Goal: Information Seeking & Learning: Learn about a topic

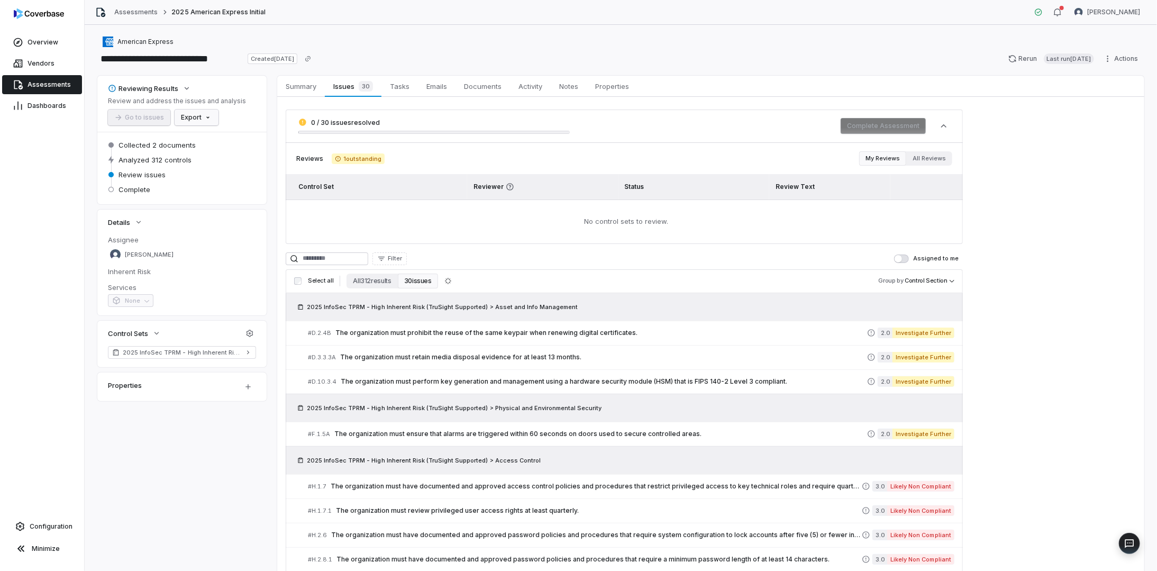
click at [188, 116] on html "**********" at bounding box center [578, 285] width 1157 height 571
click at [378, 284] on html "**********" at bounding box center [578, 285] width 1157 height 571
click at [367, 279] on button "All 312 results" at bounding box center [371, 280] width 51 height 15
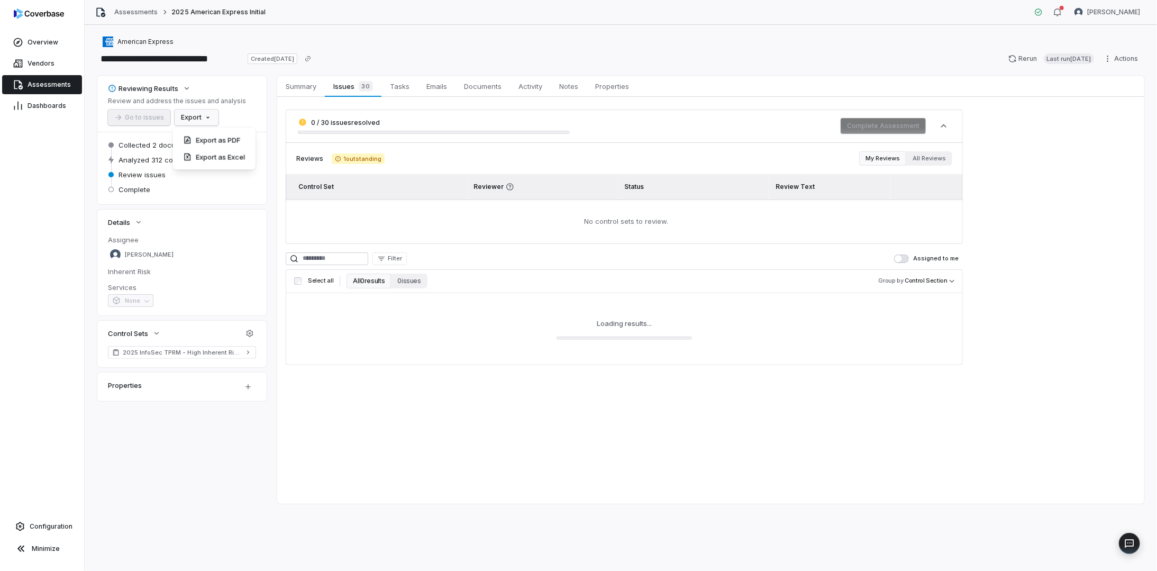
click at [200, 116] on html "**********" at bounding box center [578, 285] width 1157 height 571
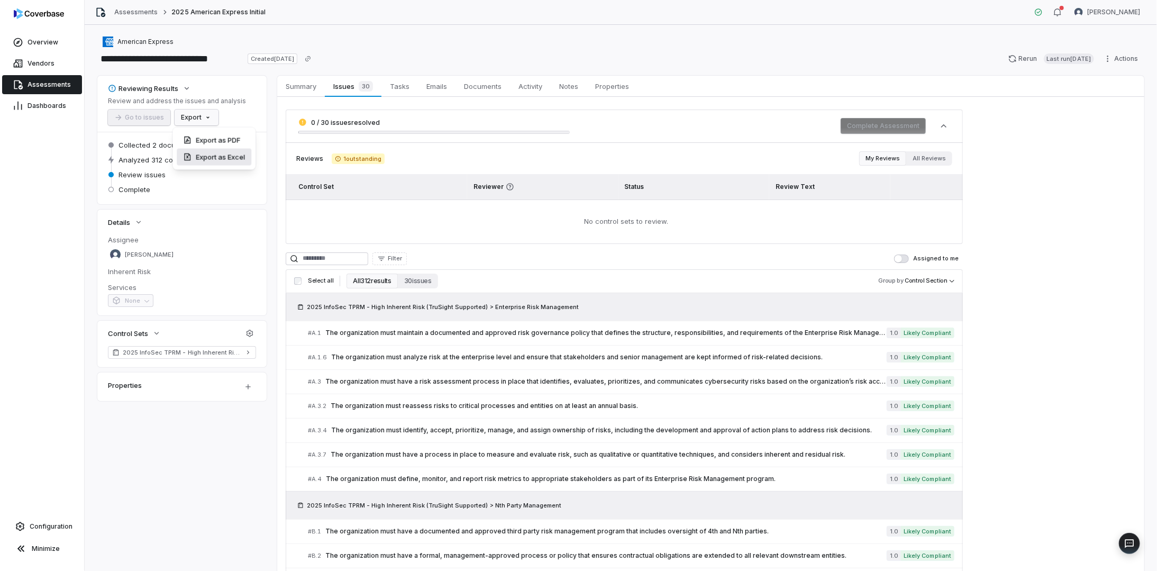
click at [205, 158] on div "Export as Excel" at bounding box center [214, 157] width 75 height 17
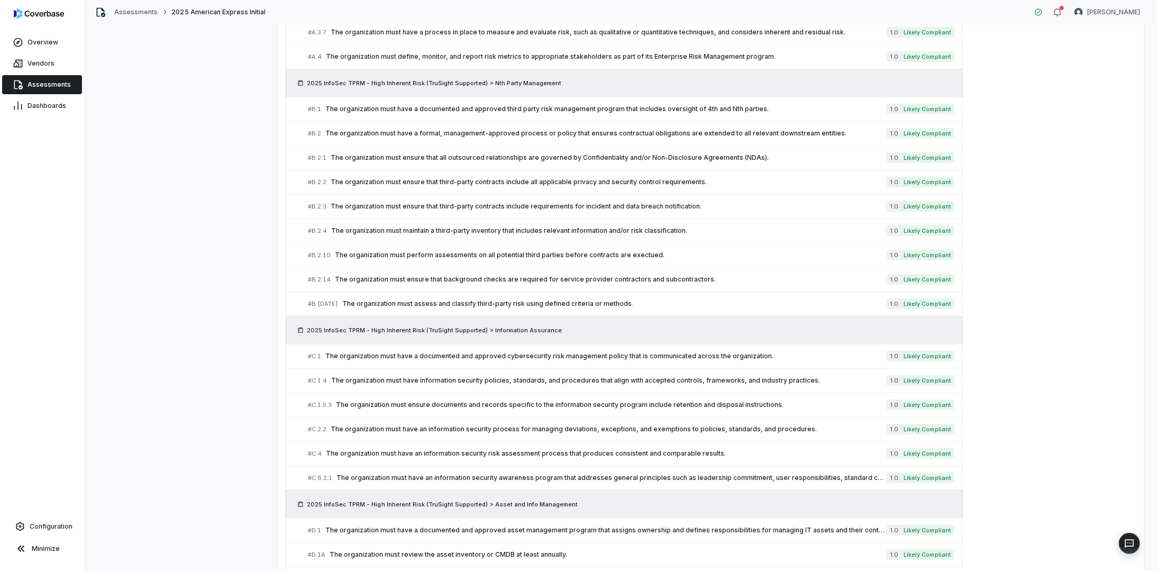
scroll to position [423, 0]
click at [553, 448] on span "The organization must have an information security risk assessment process that…" at bounding box center [606, 452] width 561 height 8
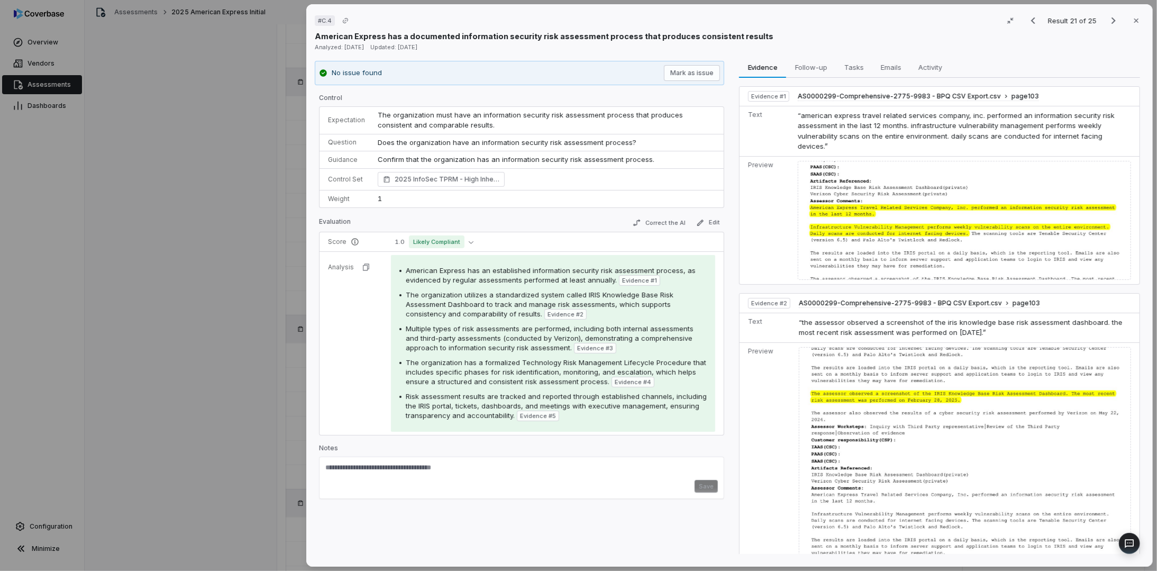
drag, startPoint x: 1127, startPoint y: 18, endPoint x: 1122, endPoint y: 22, distance: 6.0
click at [1132, 18] on icon "button" at bounding box center [1136, 20] width 8 height 8
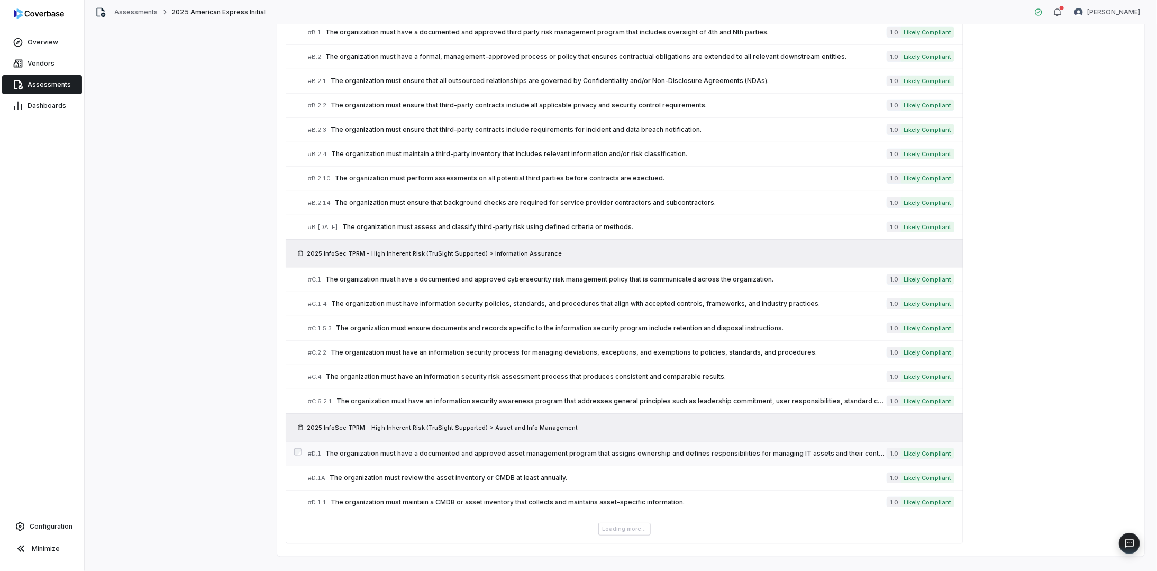
scroll to position [510, 0]
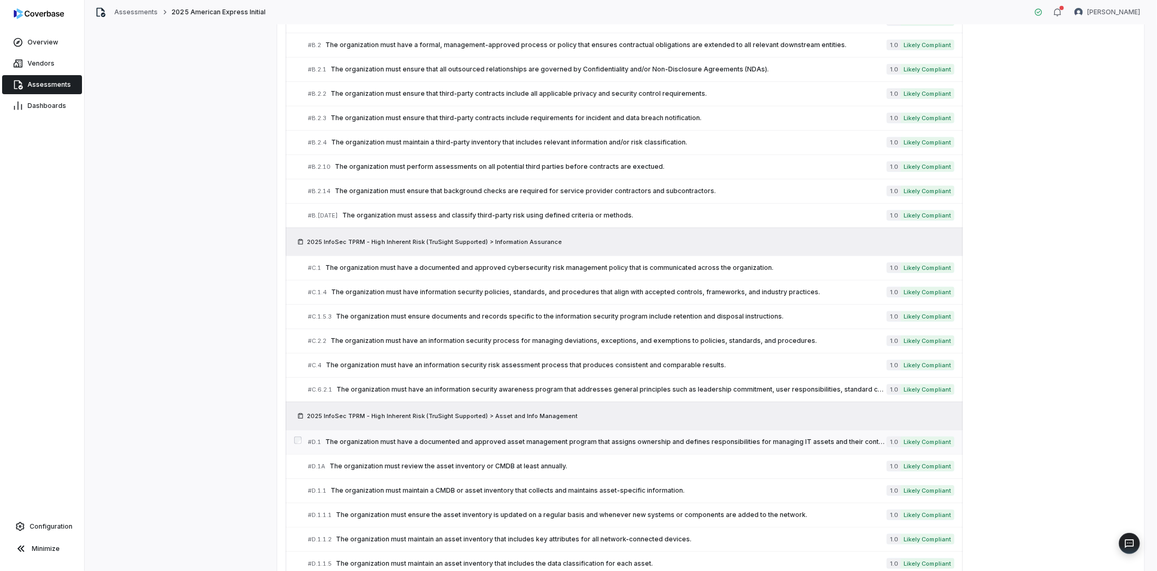
click at [502, 437] on span "The organization must have a documented and approved asset management program t…" at bounding box center [605, 441] width 561 height 8
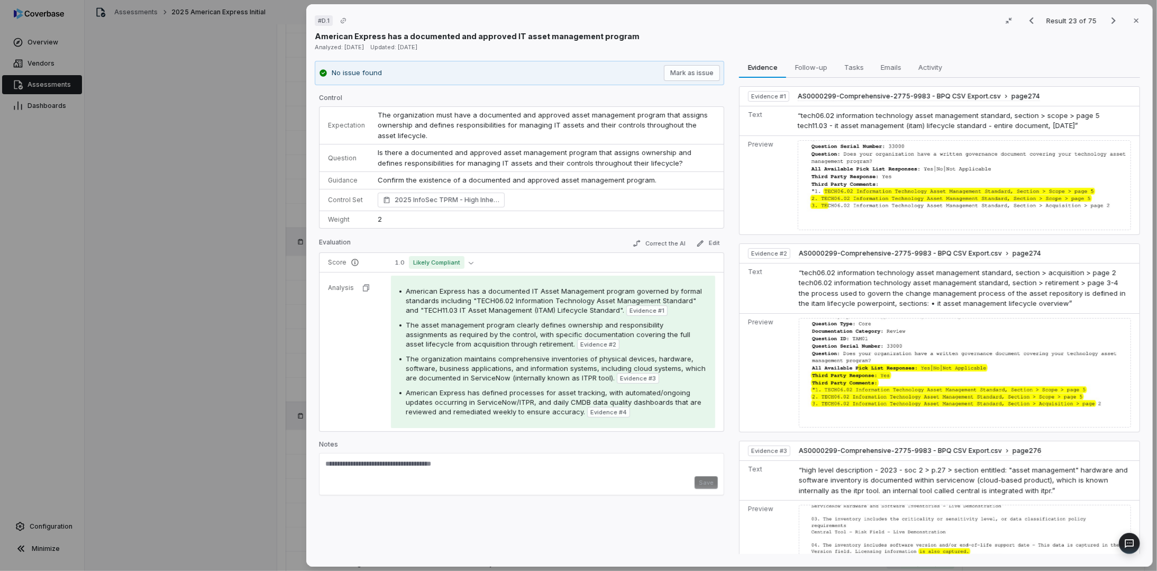
click at [256, 224] on div "# D.1 Result 23 of 75 Close American Express has a documented and approved IT a…" at bounding box center [578, 285] width 1157 height 571
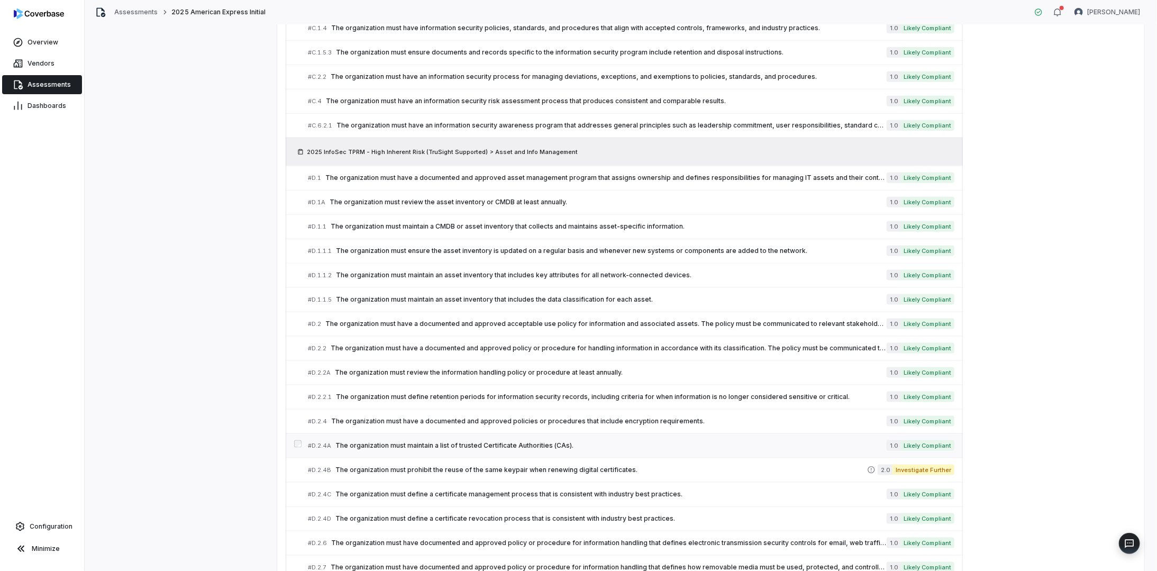
scroll to position [775, 0]
click at [644, 465] on span "The organization must prohibit the reuse of the same keypair when renewing digi…" at bounding box center [601, 469] width 532 height 8
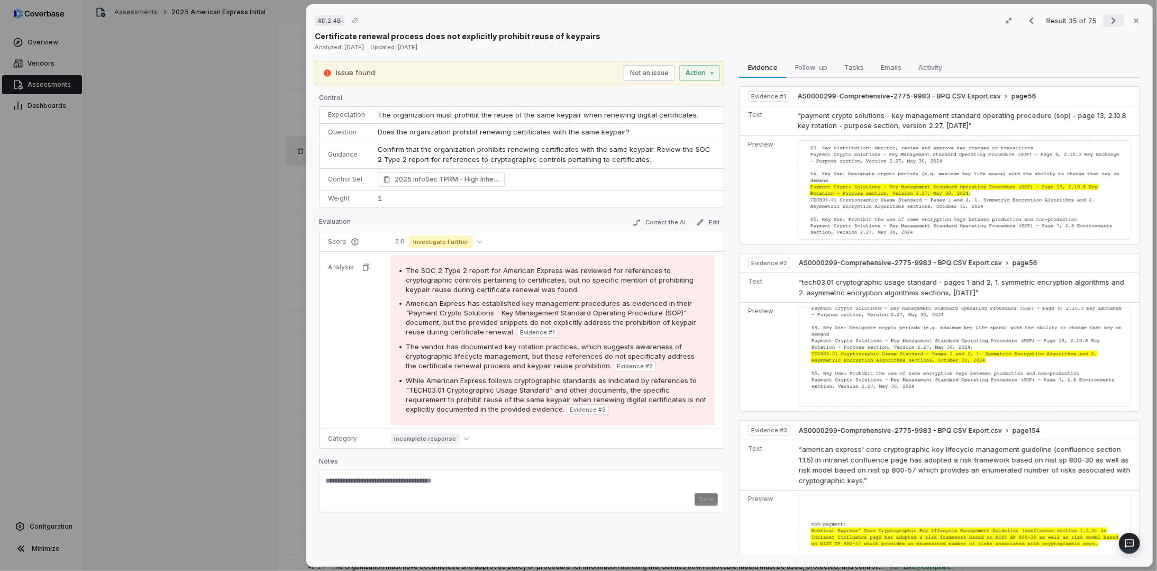
click at [1111, 19] on icon "Next result" at bounding box center [1113, 20] width 4 height 7
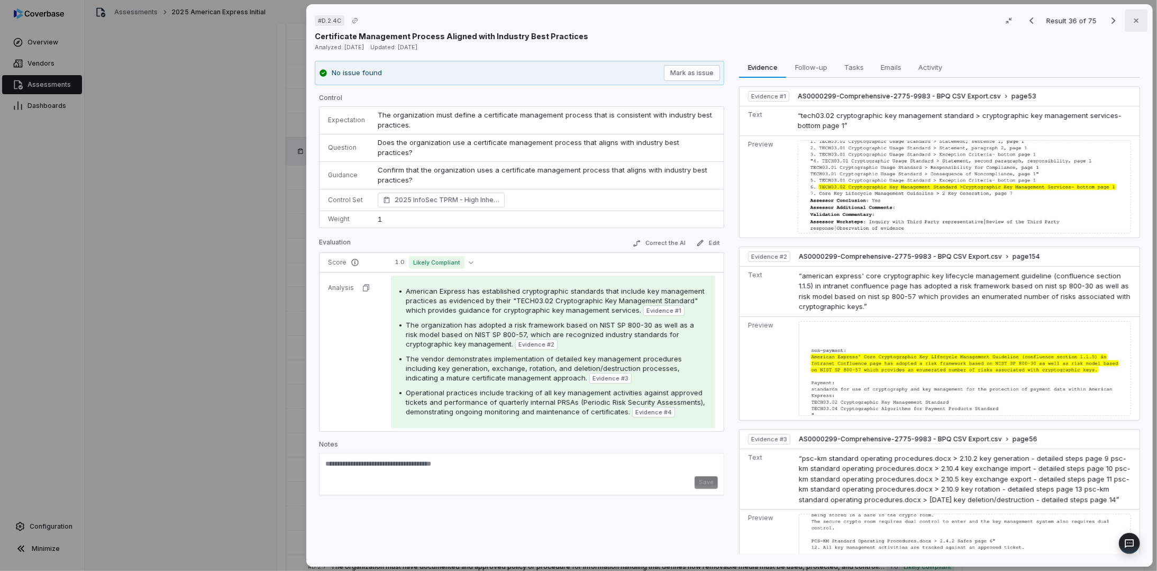
click at [1132, 18] on icon "button" at bounding box center [1136, 20] width 8 height 8
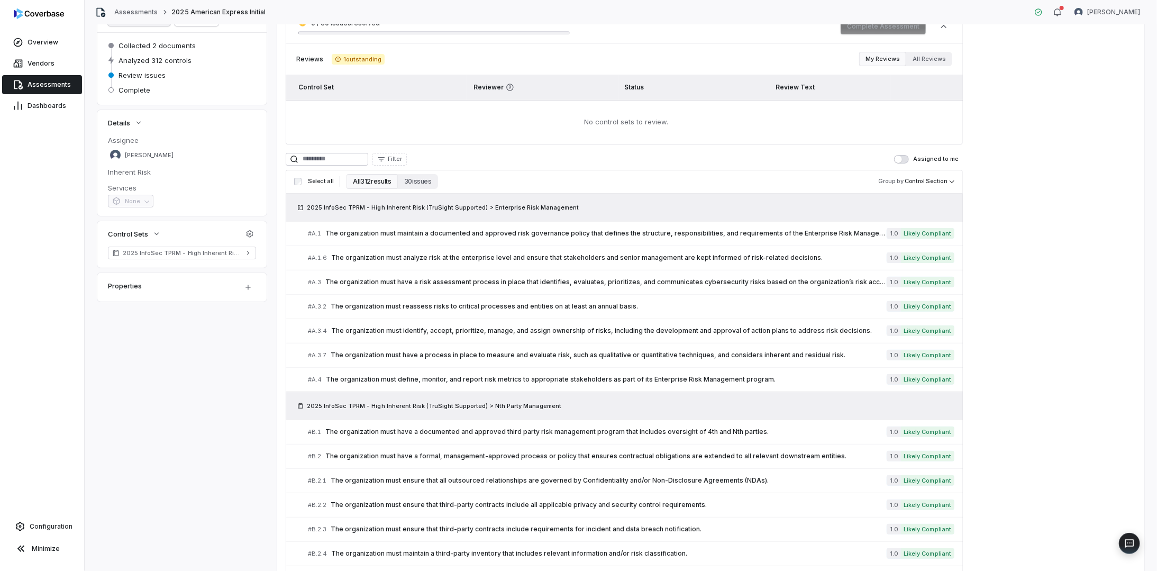
scroll to position [17, 0]
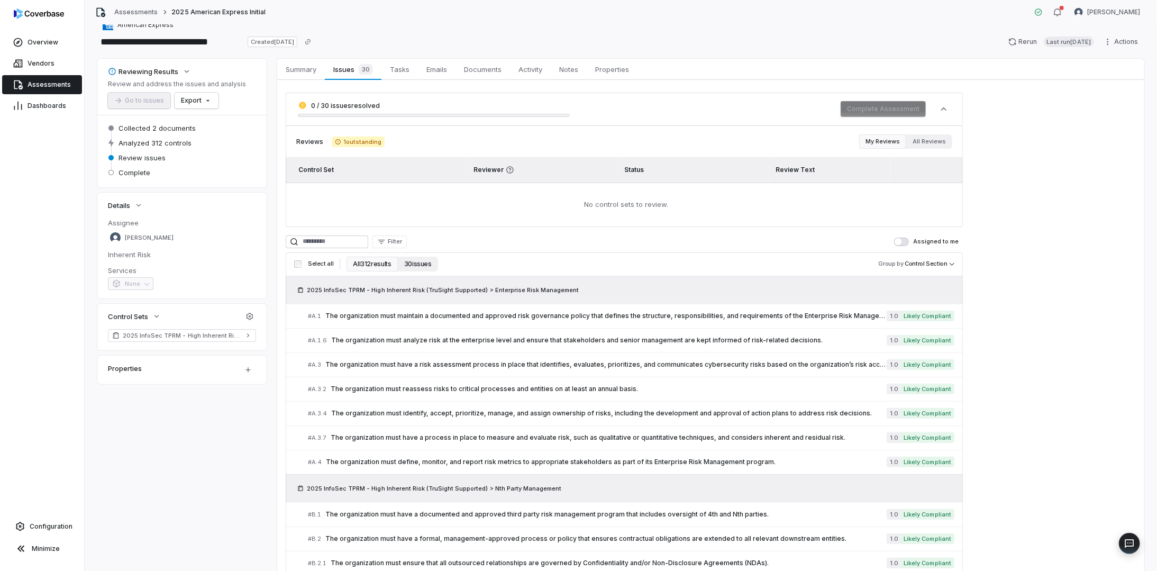
click at [414, 265] on button "30 issues" at bounding box center [418, 264] width 40 height 15
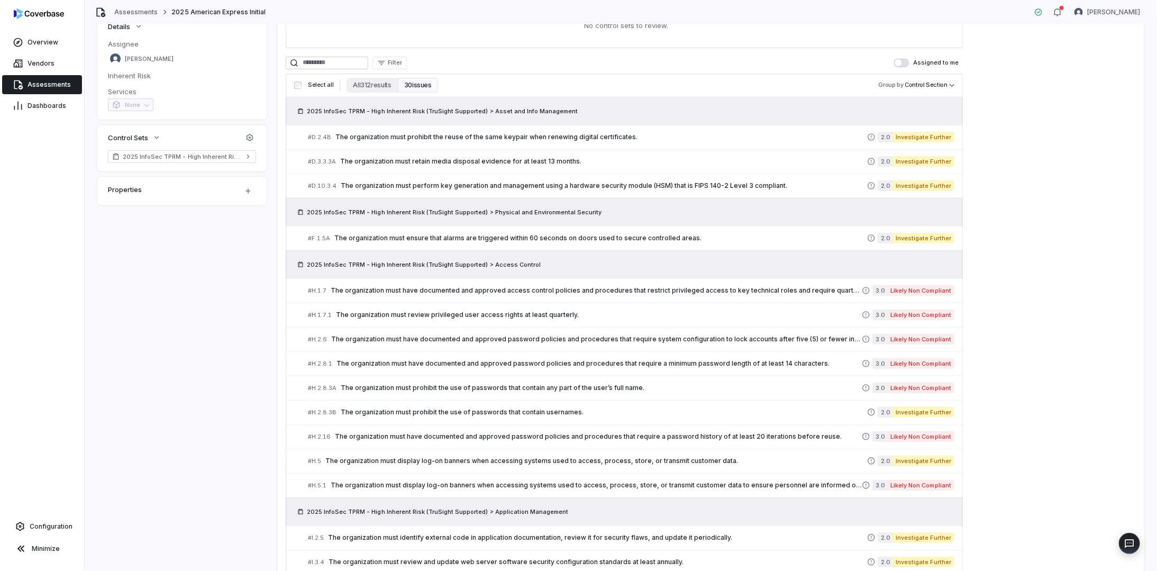
scroll to position [194, 0]
click at [481, 163] on span "The organization must retain media disposal evidence for at least 13 months." at bounding box center [603, 163] width 527 height 8
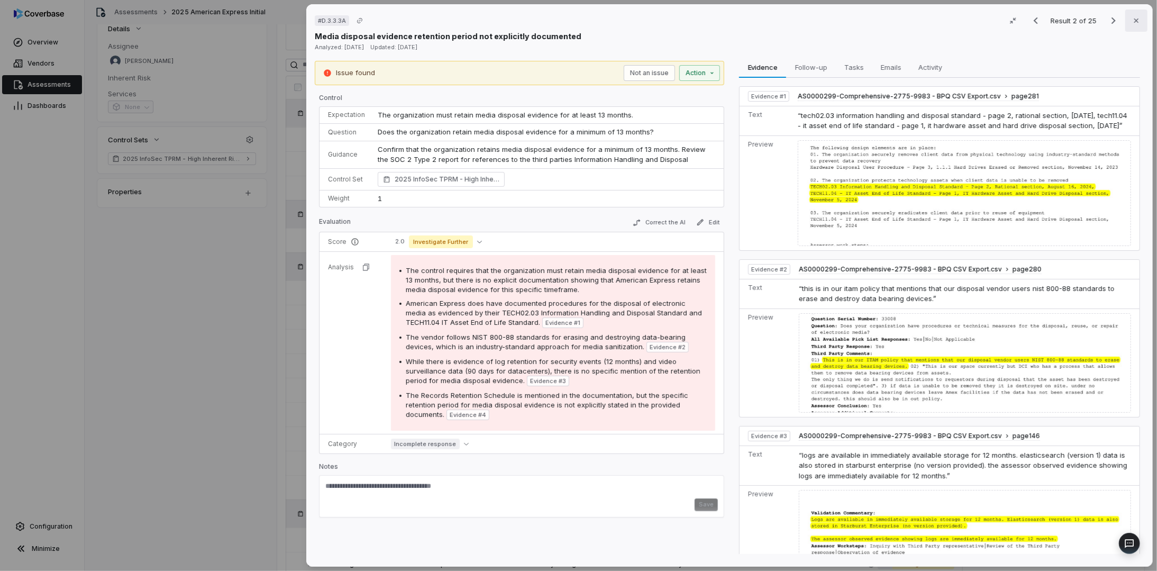
click at [1132, 19] on icon "button" at bounding box center [1136, 20] width 8 height 8
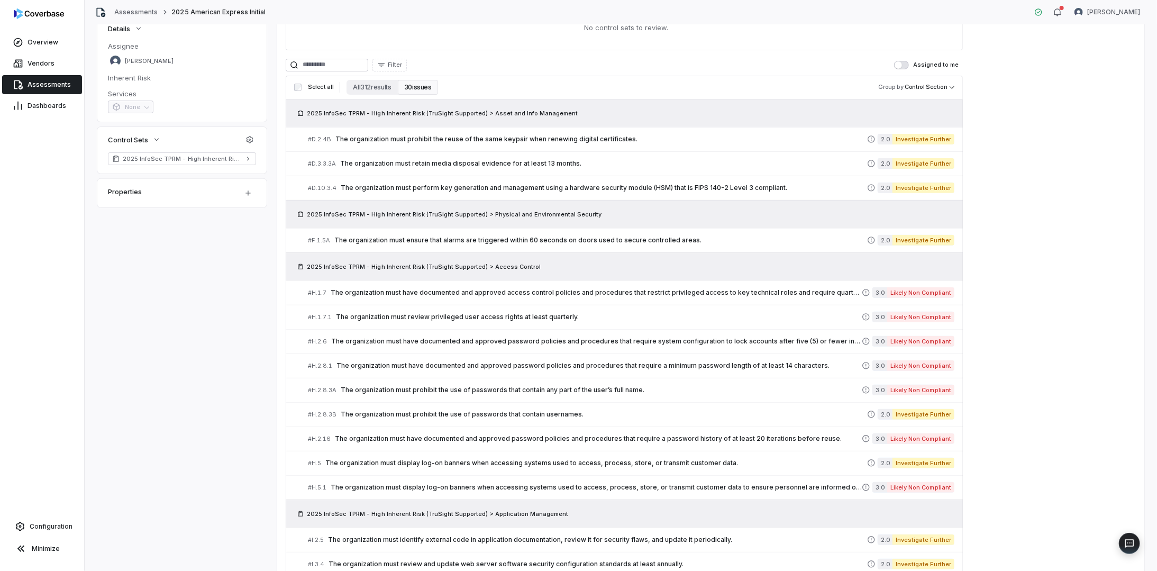
click at [402, 64] on span "Filter" at bounding box center [395, 65] width 14 height 8
click at [462, 178] on div "Control Weight" at bounding box center [448, 178] width 97 height 17
click at [417, 129] on span "Suggestions" at bounding box center [448, 130] width 93 height 11
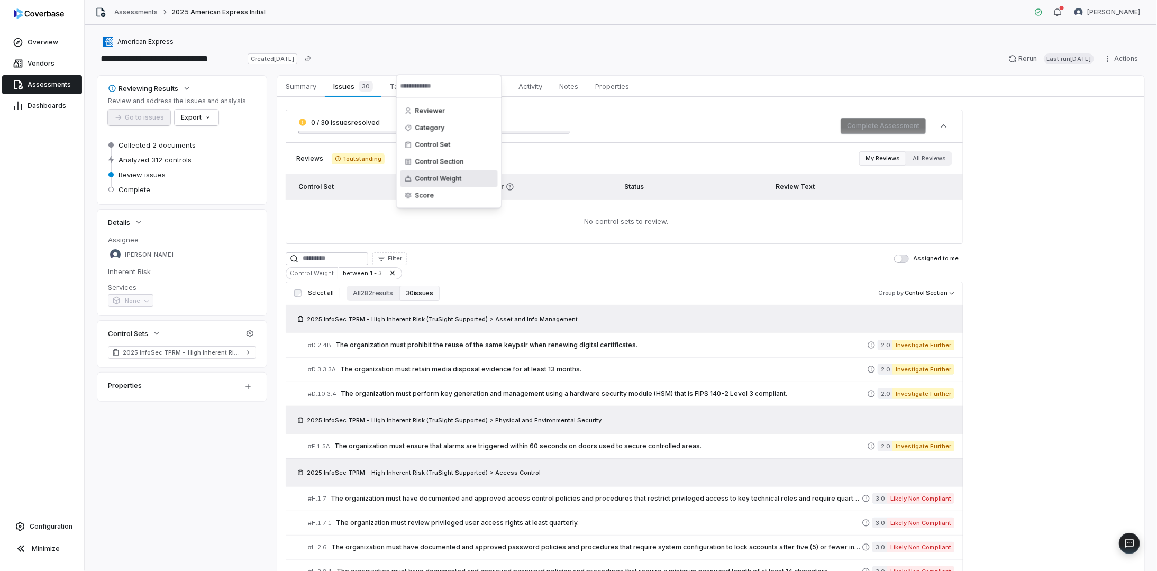
click at [363, 269] on html "**********" at bounding box center [578, 285] width 1157 height 571
click at [388, 271] on icon at bounding box center [392, 273] width 8 height 8
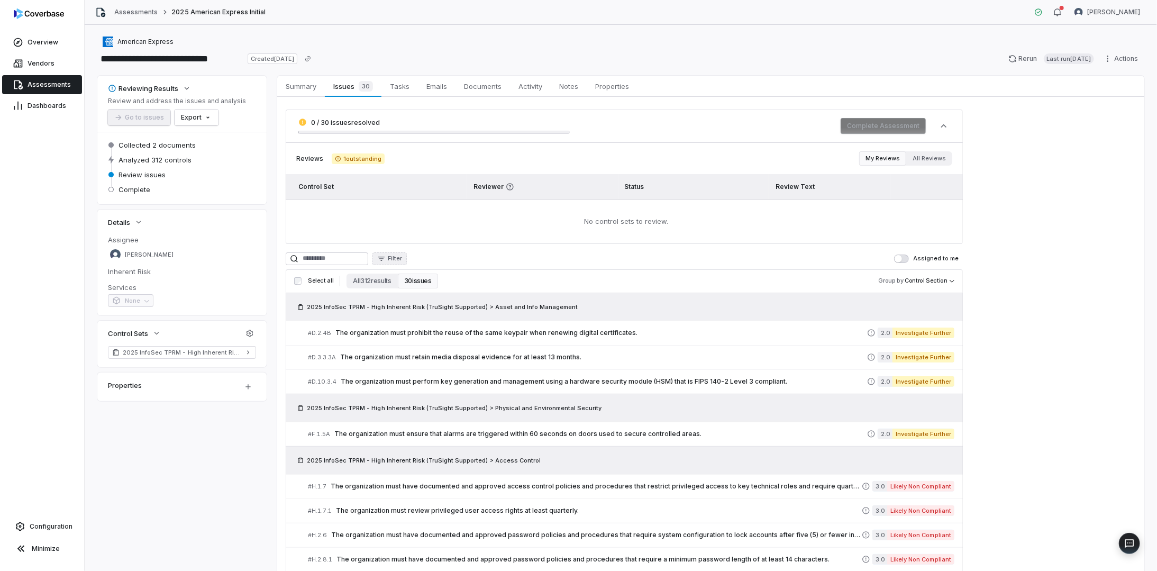
click at [402, 255] on span "Filter" at bounding box center [395, 258] width 14 height 8
click at [449, 370] on div "Control Weight" at bounding box center [448, 372] width 97 height 17
click at [413, 321] on span "Suggestions" at bounding box center [448, 324] width 93 height 11
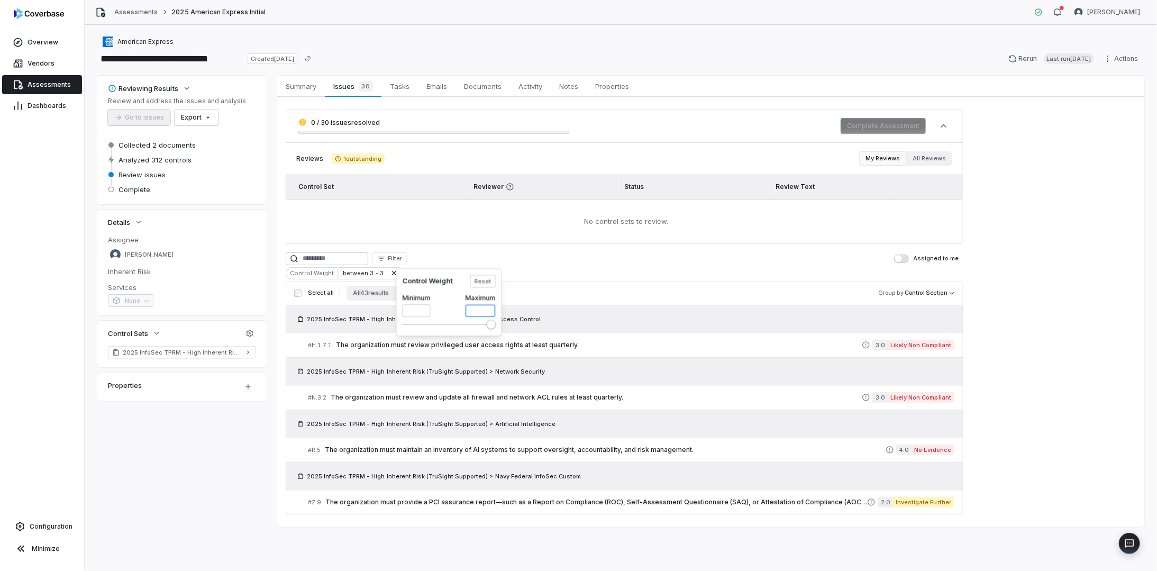
drag, startPoint x: 479, startPoint y: 313, endPoint x: 453, endPoint y: 312, distance: 25.9
click at [453, 312] on div "Minimum * Maximum *" at bounding box center [448, 303] width 93 height 28
drag, startPoint x: 417, startPoint y: 311, endPoint x: 372, endPoint y: 312, distance: 44.4
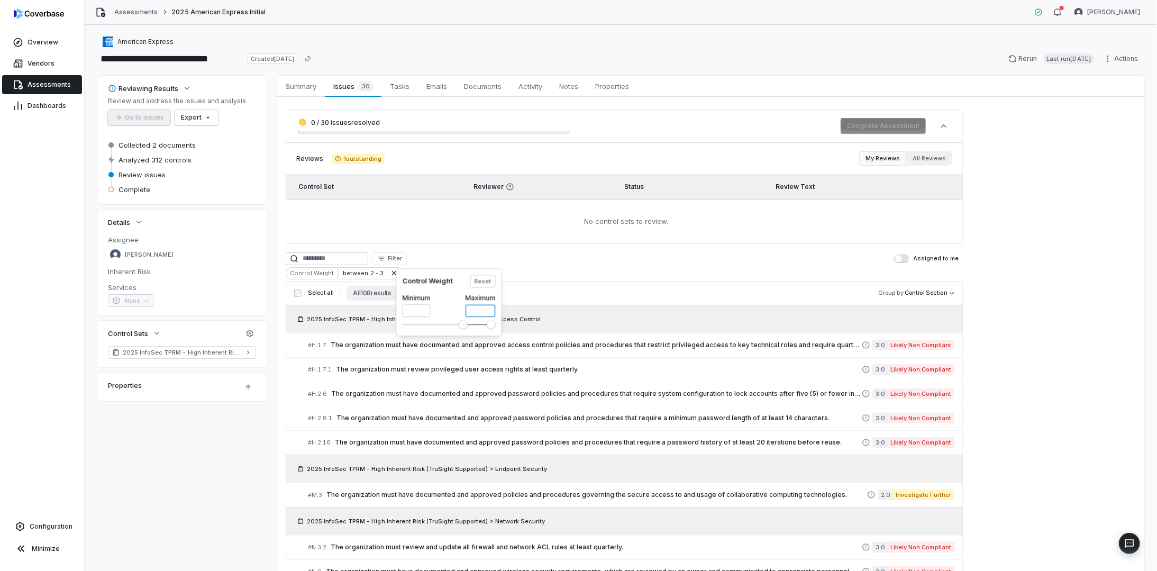
drag, startPoint x: 478, startPoint y: 310, endPoint x: 451, endPoint y: 309, distance: 27.0
click at [451, 309] on div "Minimum * Maximum *" at bounding box center [448, 303] width 93 height 28
type input "*"
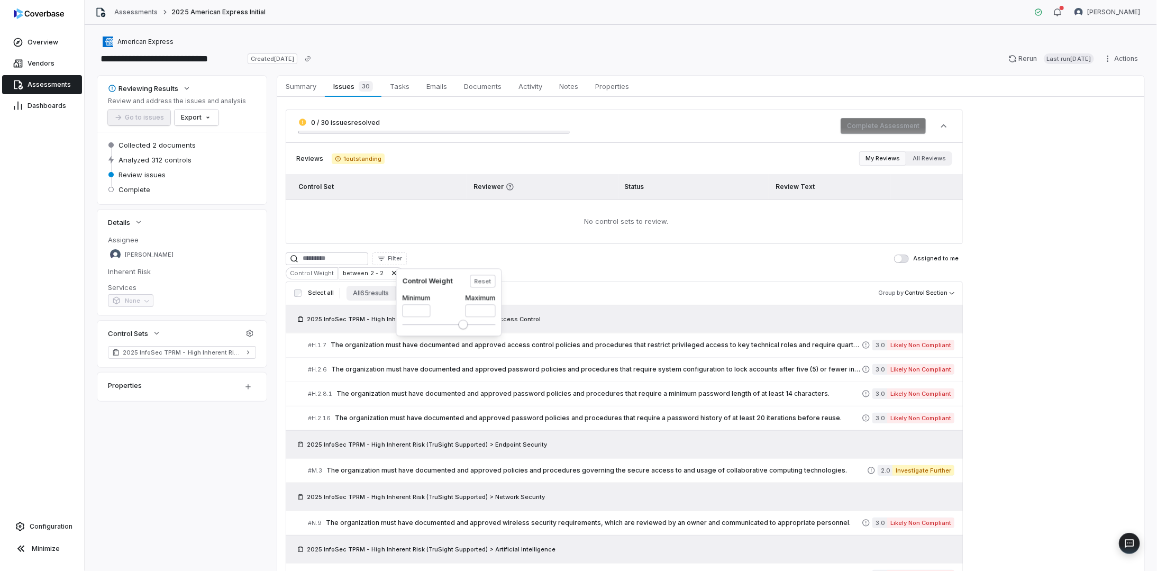
click at [1031, 366] on html "**********" at bounding box center [578, 285] width 1157 height 571
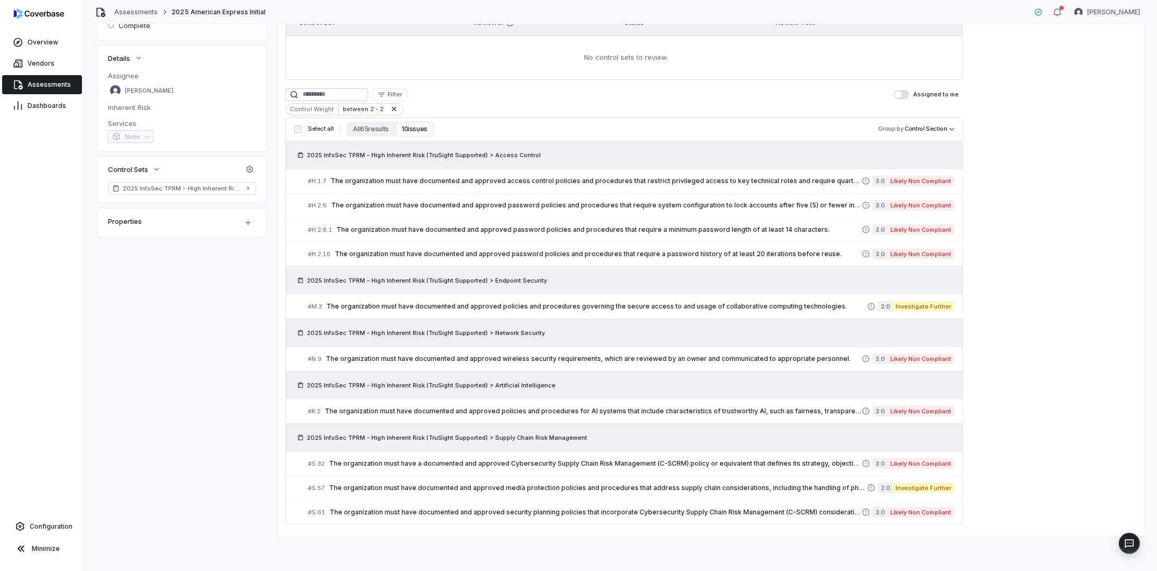
scroll to position [159, 0]
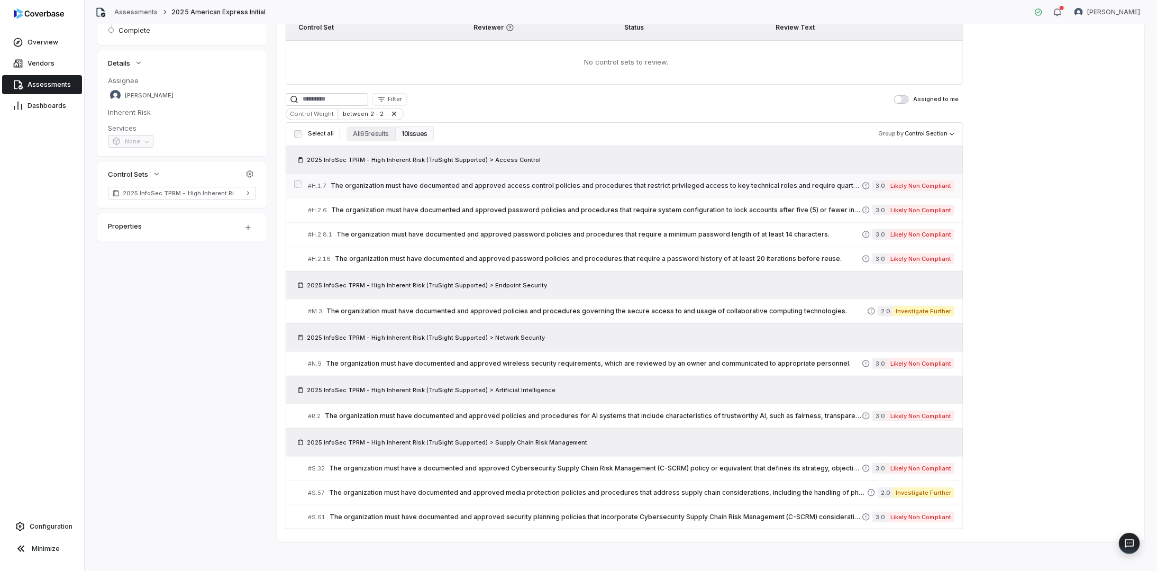
click at [444, 188] on div "# H.1.7 The organization must have documented and approved access control polic…" at bounding box center [585, 185] width 554 height 11
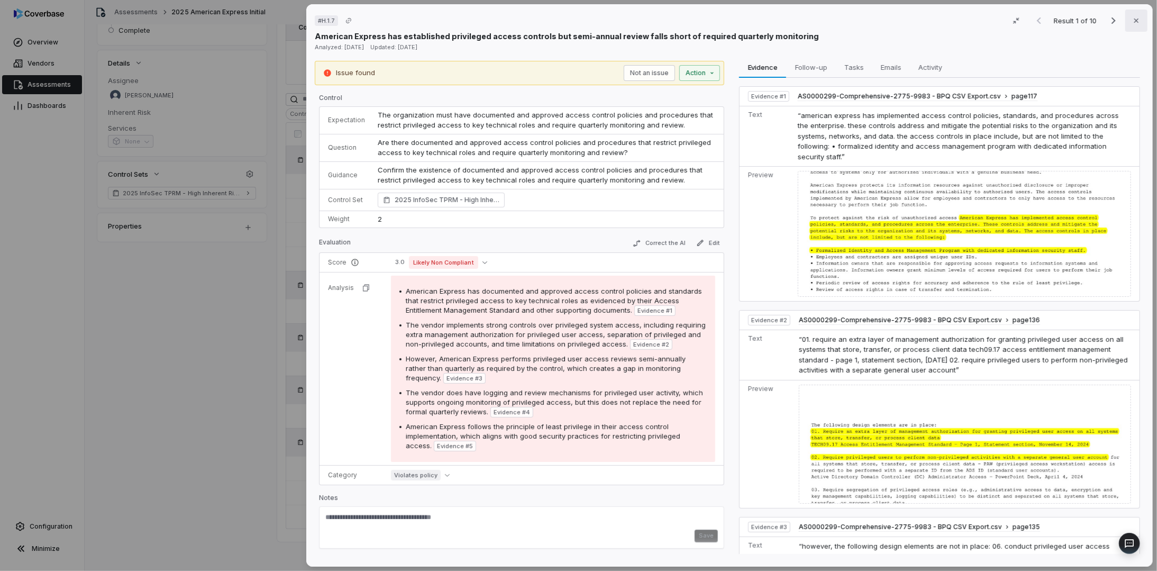
click at [1133, 22] on icon "button" at bounding box center [1136, 20] width 8 height 8
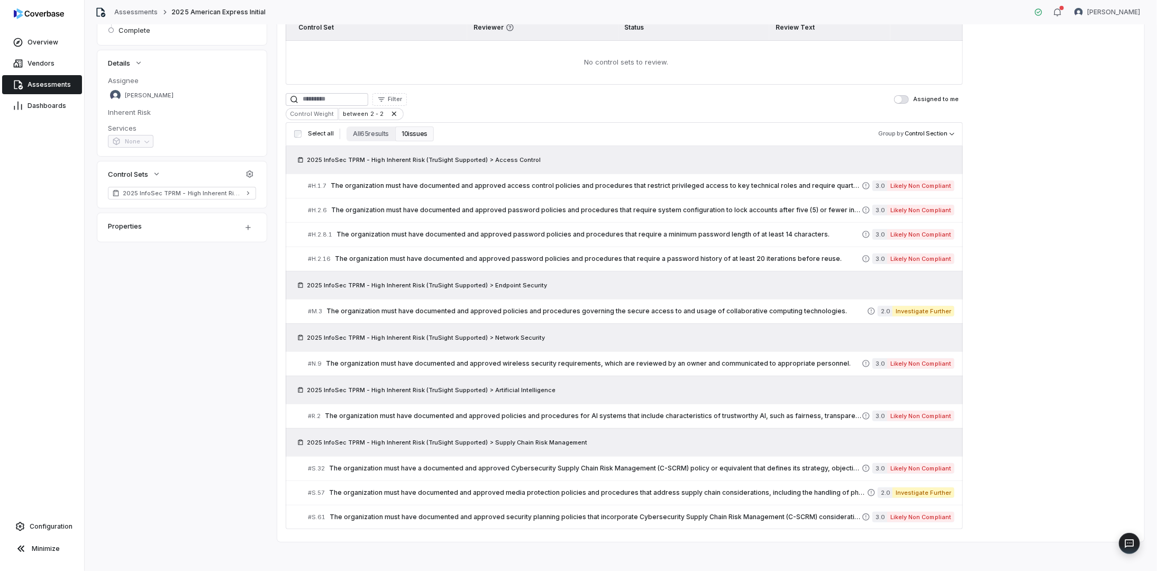
click at [376, 111] on div "between 2 - 2" at bounding box center [370, 114] width 65 height 12
click at [358, 166] on input "*" at bounding box center [356, 165] width 28 height 13
click at [421, 163] on input "*" at bounding box center [420, 165] width 30 height 13
drag, startPoint x: 423, startPoint y: 166, endPoint x: 396, endPoint y: 166, distance: 27.0
click at [396, 166] on div "Minimum * Maximum *" at bounding box center [388, 158] width 93 height 28
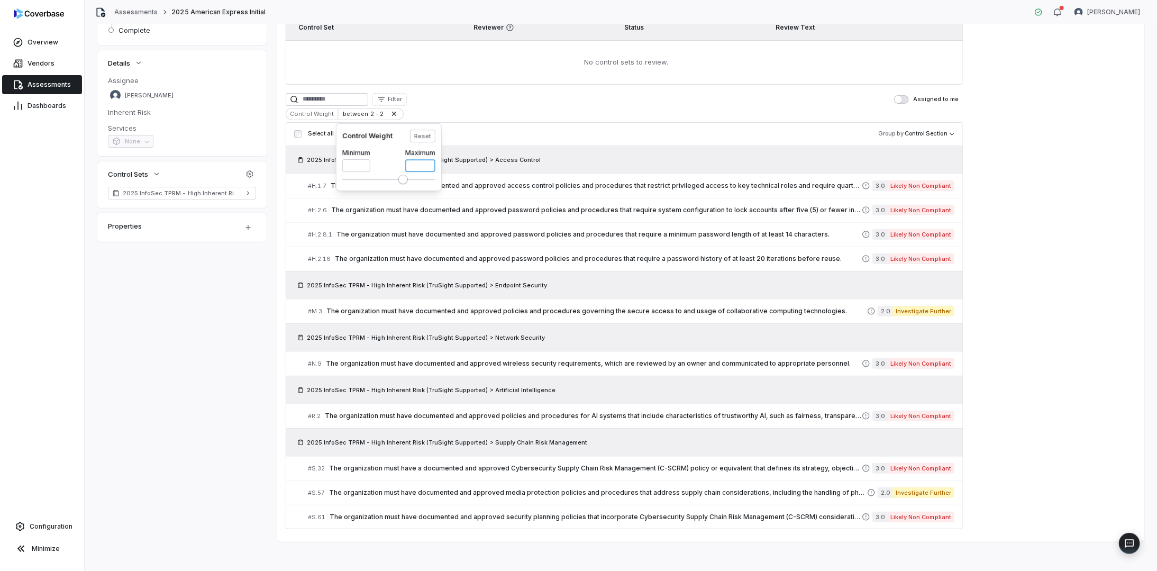
click at [416, 166] on input "*" at bounding box center [420, 165] width 30 height 13
drag, startPoint x: 365, startPoint y: 167, endPoint x: 325, endPoint y: 166, distance: 40.2
click at [325, 166] on html "**********" at bounding box center [578, 285] width 1157 height 571
drag, startPoint x: 353, startPoint y: 163, endPoint x: 330, endPoint y: 163, distance: 23.3
click at [330, 163] on html "**********" at bounding box center [578, 285] width 1157 height 571
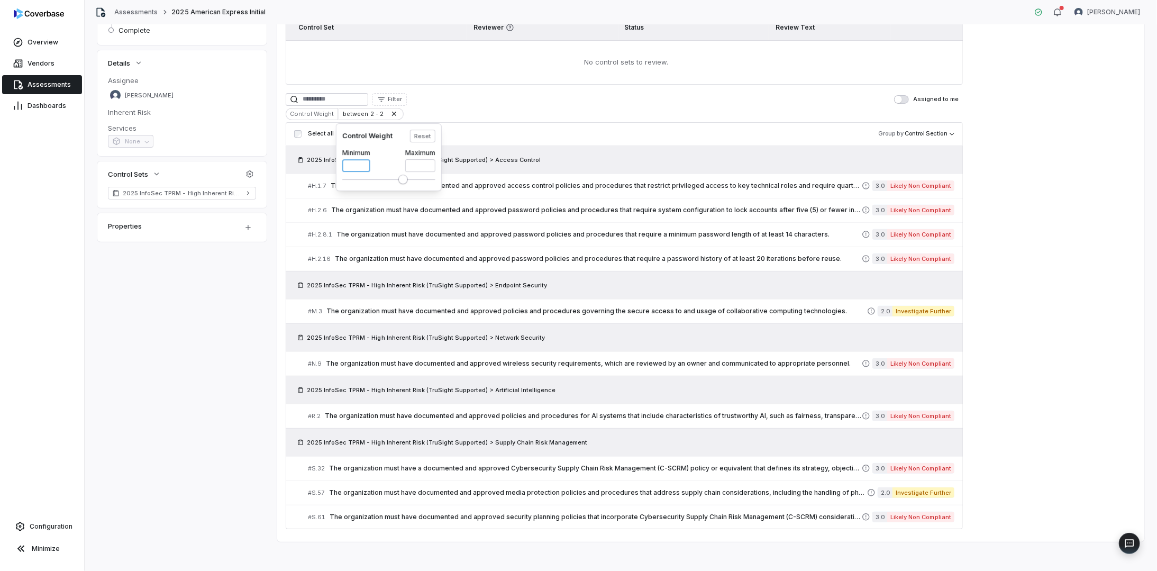
click at [332, 167] on html "**********" at bounding box center [578, 285] width 1157 height 571
type input "*"
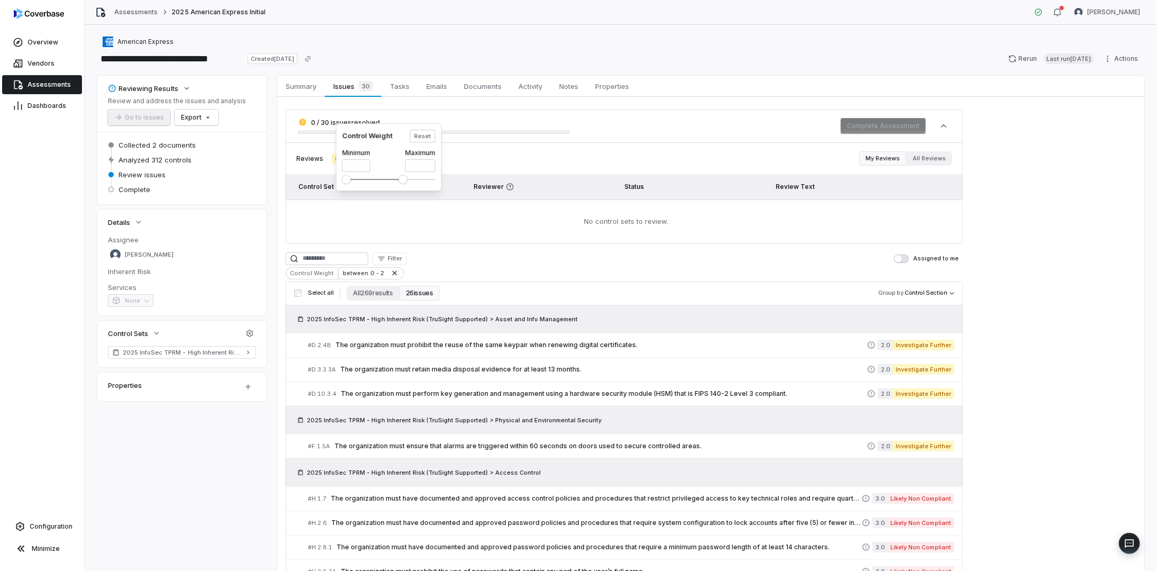
click at [375, 273] on html "**********" at bounding box center [578, 285] width 1157 height 571
click at [375, 272] on div "between 0 - 2" at bounding box center [370, 273] width 65 height 12
click at [423, 324] on input "*" at bounding box center [420, 325] width 30 height 13
drag, startPoint x: 422, startPoint y: 325, endPoint x: 404, endPoint y: 326, distance: 18.5
click at [404, 326] on div "Minimum * Maximum *" at bounding box center [388, 318] width 93 height 28
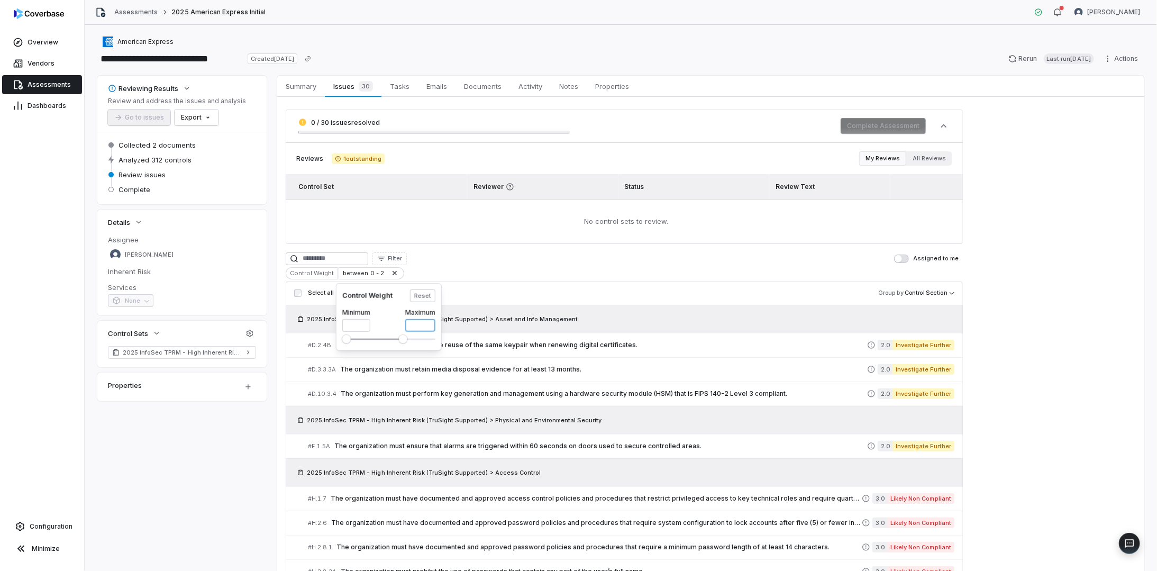
type input "*"
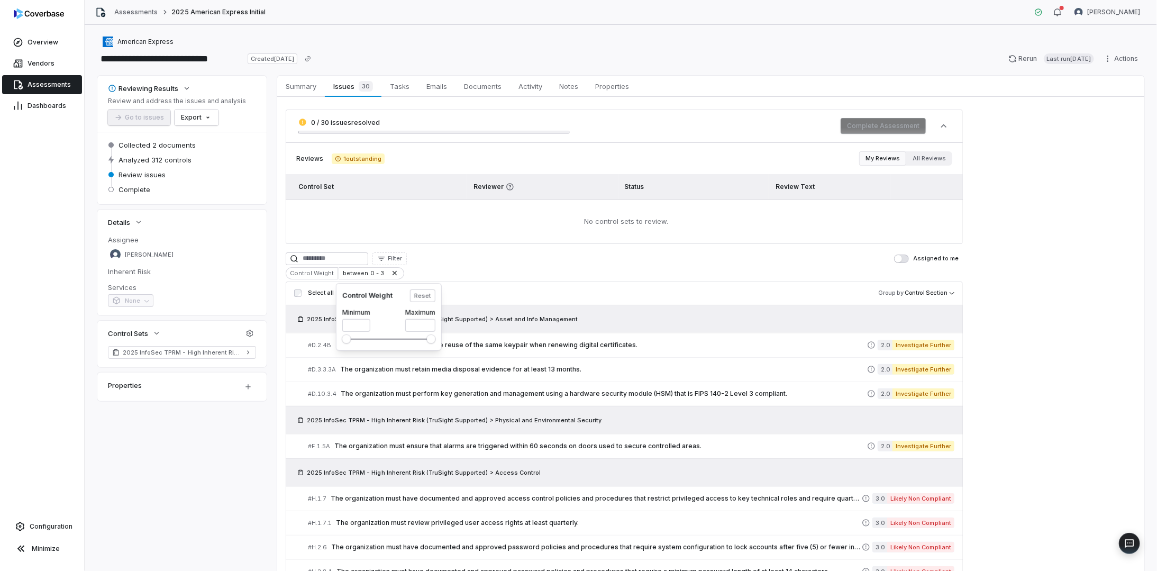
click at [368, 270] on html "**********" at bounding box center [578, 285] width 1157 height 571
click at [360, 271] on div "between 0 - 3" at bounding box center [370, 273] width 65 height 12
drag, startPoint x: 355, startPoint y: 326, endPoint x: 331, endPoint y: 325, distance: 24.3
click at [331, 325] on html "**********" at bounding box center [578, 285] width 1157 height 571
drag, startPoint x: 354, startPoint y: 327, endPoint x: 334, endPoint y: 325, distance: 20.2
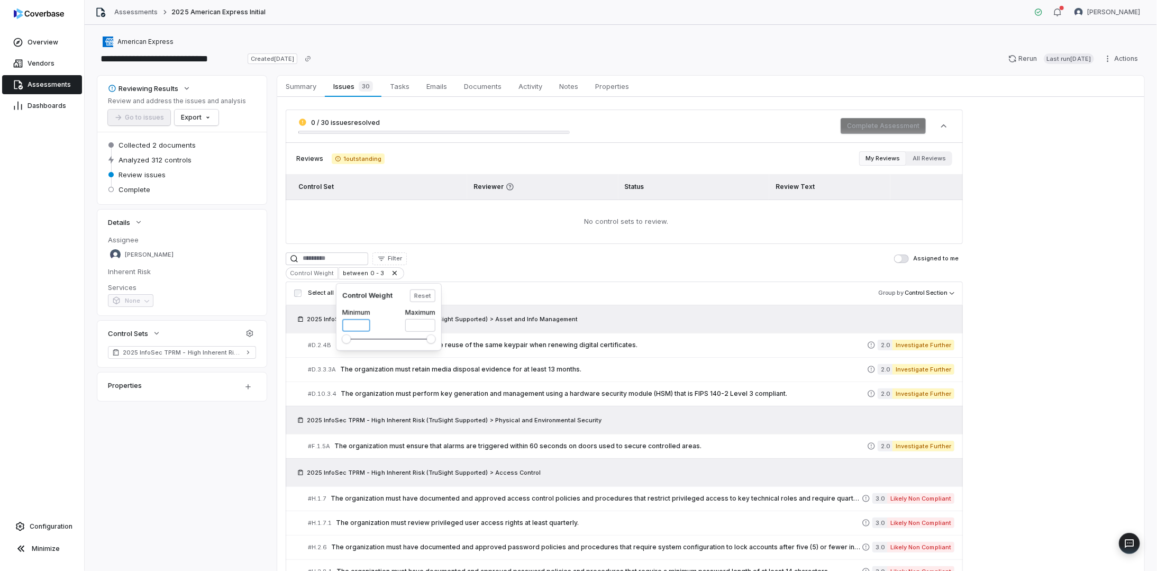
click at [334, 325] on html "**********" at bounding box center [578, 285] width 1157 height 571
type input "*"
click at [384, 314] on div "Minimum * Maximum *" at bounding box center [388, 318] width 93 height 28
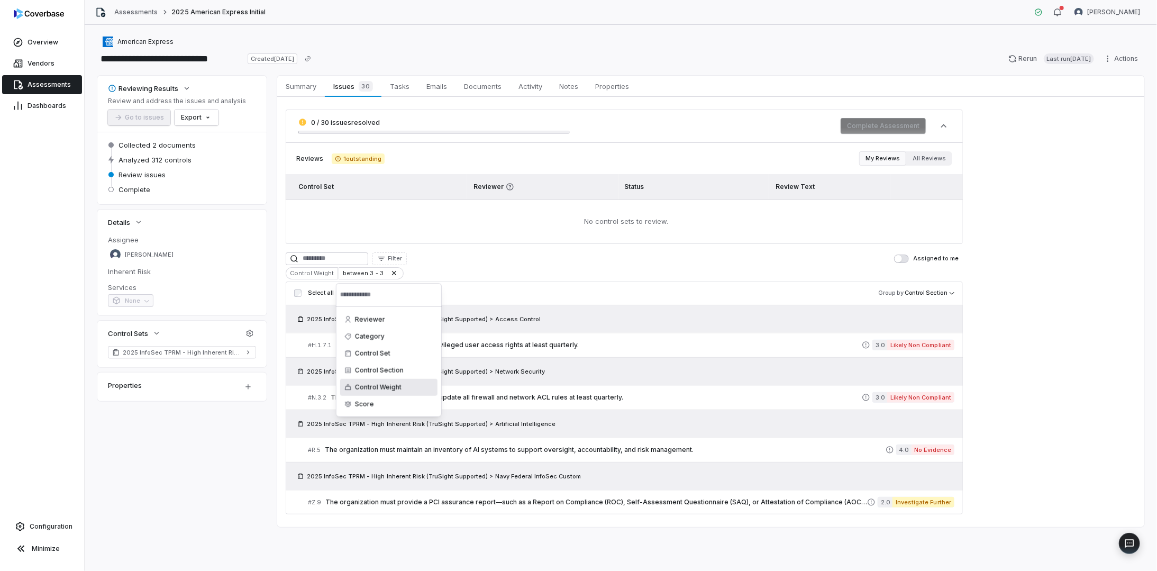
click at [620, 344] on html "**********" at bounding box center [578, 285] width 1157 height 571
click at [371, 271] on div "between 3 - 3" at bounding box center [370, 273] width 65 height 12
drag, startPoint x: 355, startPoint y: 324, endPoint x: 330, endPoint y: 321, distance: 25.5
click at [330, 321] on html "**********" at bounding box center [578, 285] width 1157 height 571
type input "*"
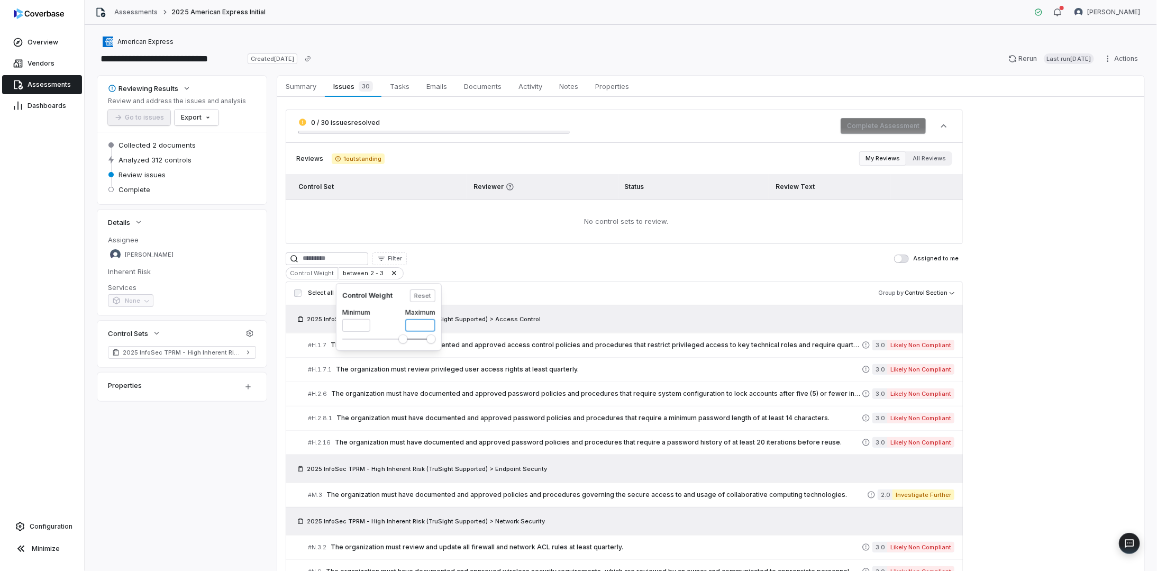
drag, startPoint x: 413, startPoint y: 325, endPoint x: 400, endPoint y: 324, distance: 12.2
click at [400, 324] on div "Minimum * Maximum *" at bounding box center [388, 318] width 93 height 28
type input "*"
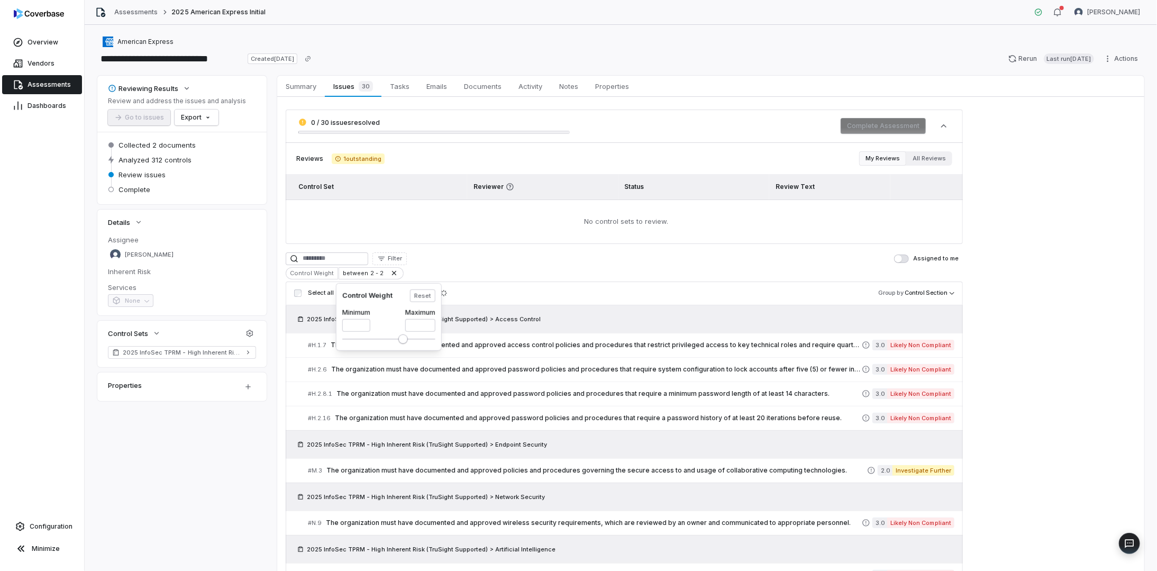
click at [383, 324] on div "Minimum * Maximum *" at bounding box center [388, 318] width 93 height 28
click at [673, 282] on html "**********" at bounding box center [578, 285] width 1157 height 571
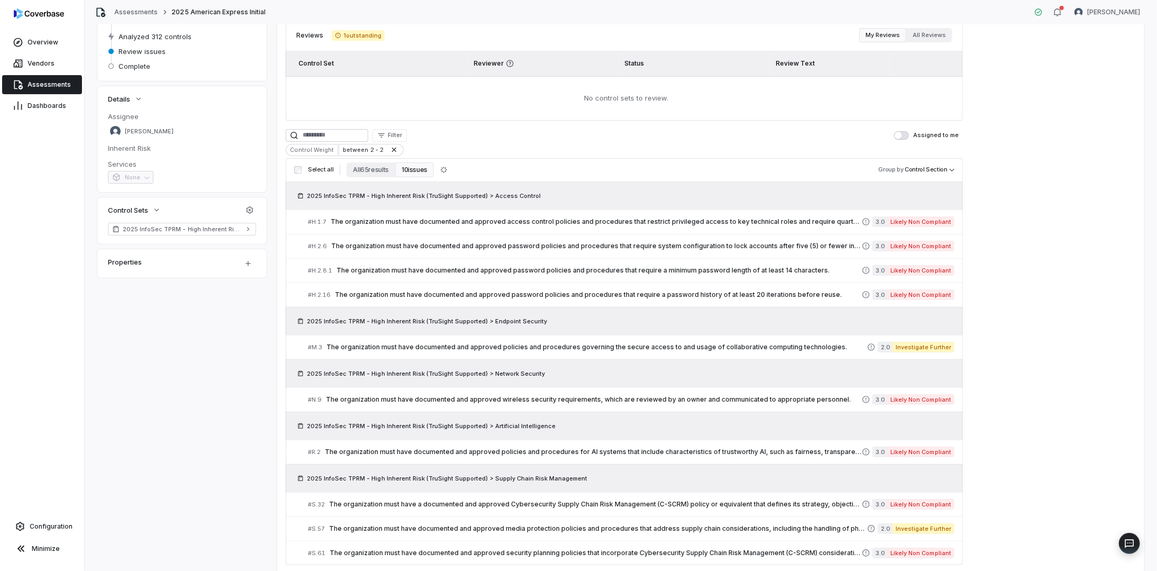
scroll to position [123, 0]
